Goal: Check status

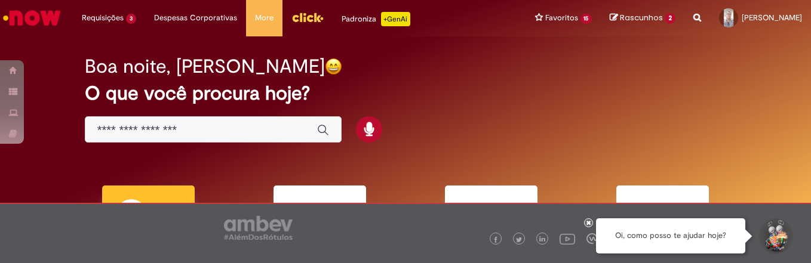
click at [411, 17] on link "Padroniza +GenAi" at bounding box center [376, 18] width 87 height 36
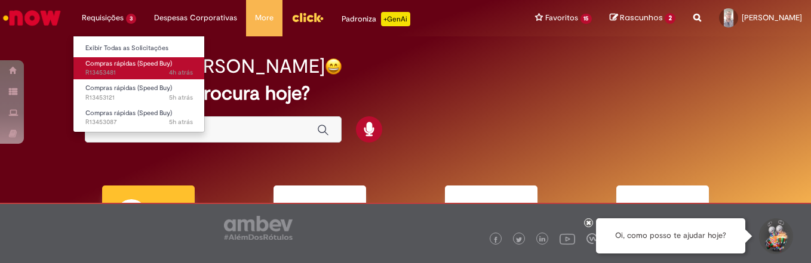
click at [130, 68] on link "Compras rápidas (Speed Buy) 4h atrás 4 horas atrás R13453481" at bounding box center [138, 68] width 131 height 22
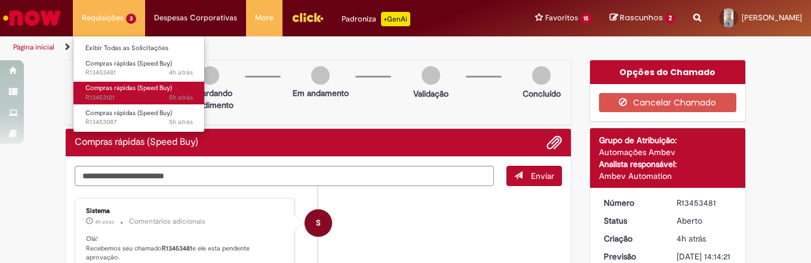
click at [141, 96] on span "5h atrás 5 horas atrás R13453121" at bounding box center [138, 98] width 107 height 10
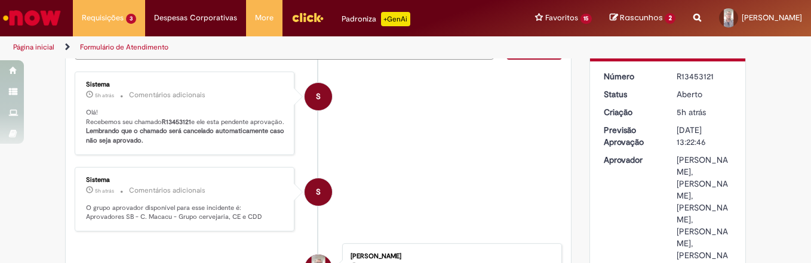
scroll to position [254, 0]
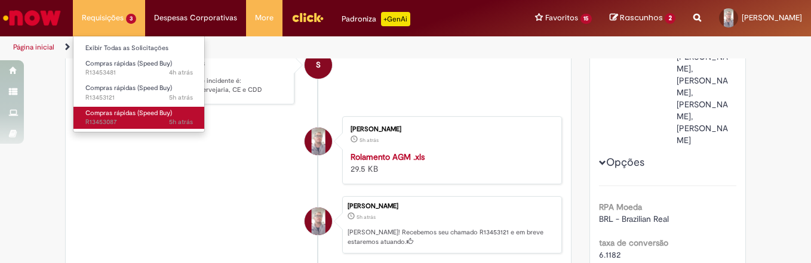
click at [130, 113] on span "Compras rápidas (Speed Buy)" at bounding box center [128, 113] width 87 height 9
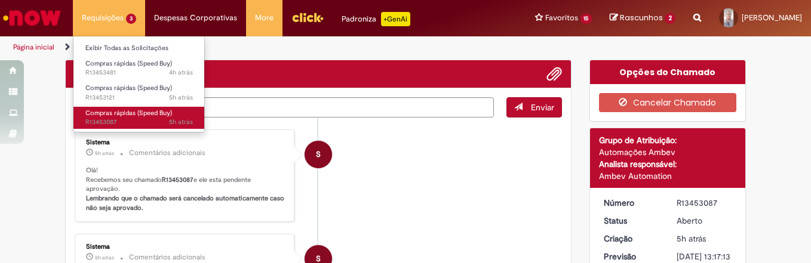
click at [130, 113] on span "Compras rápidas (Speed Buy)" at bounding box center [128, 113] width 87 height 9
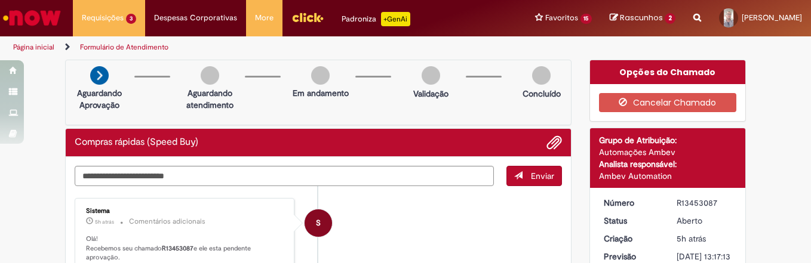
scroll to position [179, 0]
